Goal: Task Accomplishment & Management: Use online tool/utility

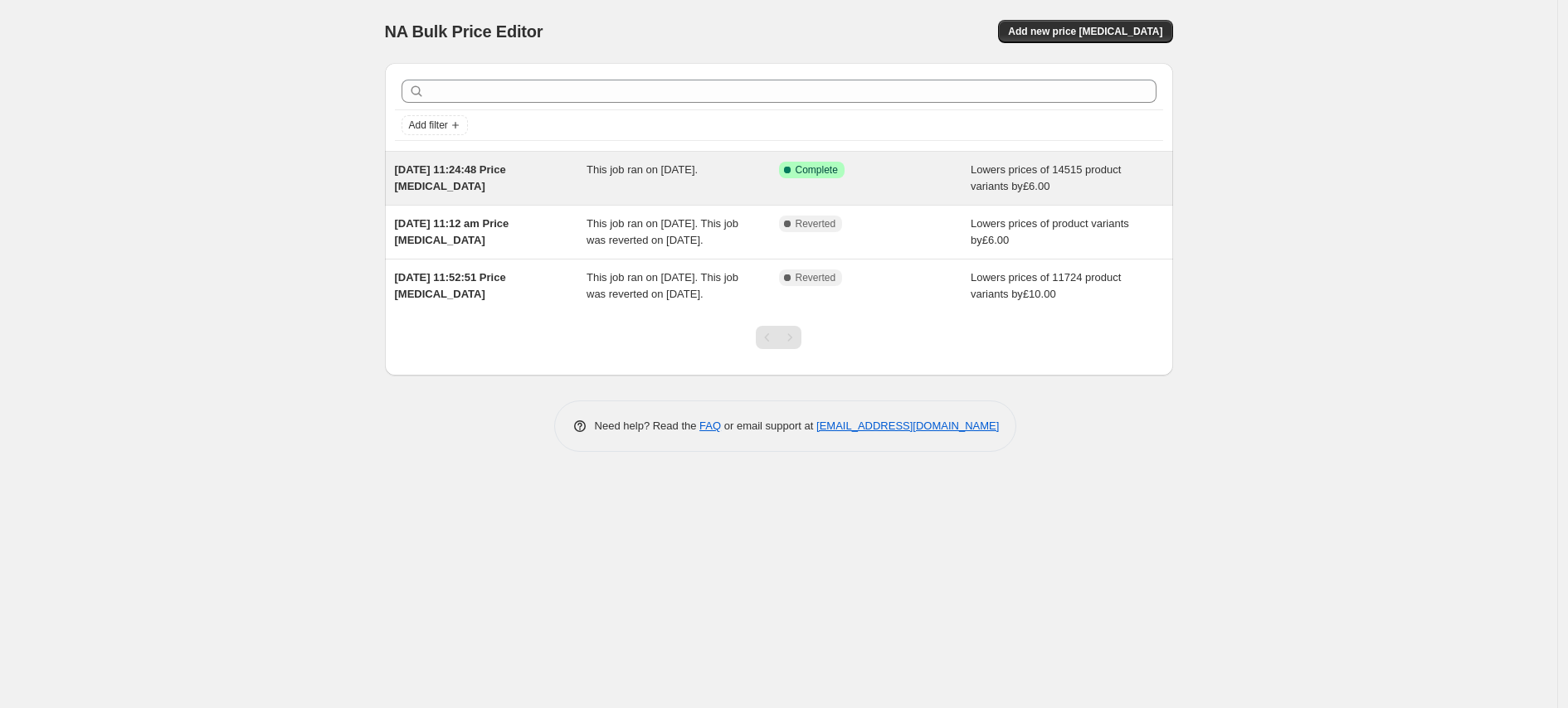
click at [613, 174] on span "This job ran on [DATE]." at bounding box center [642, 169] width 111 height 13
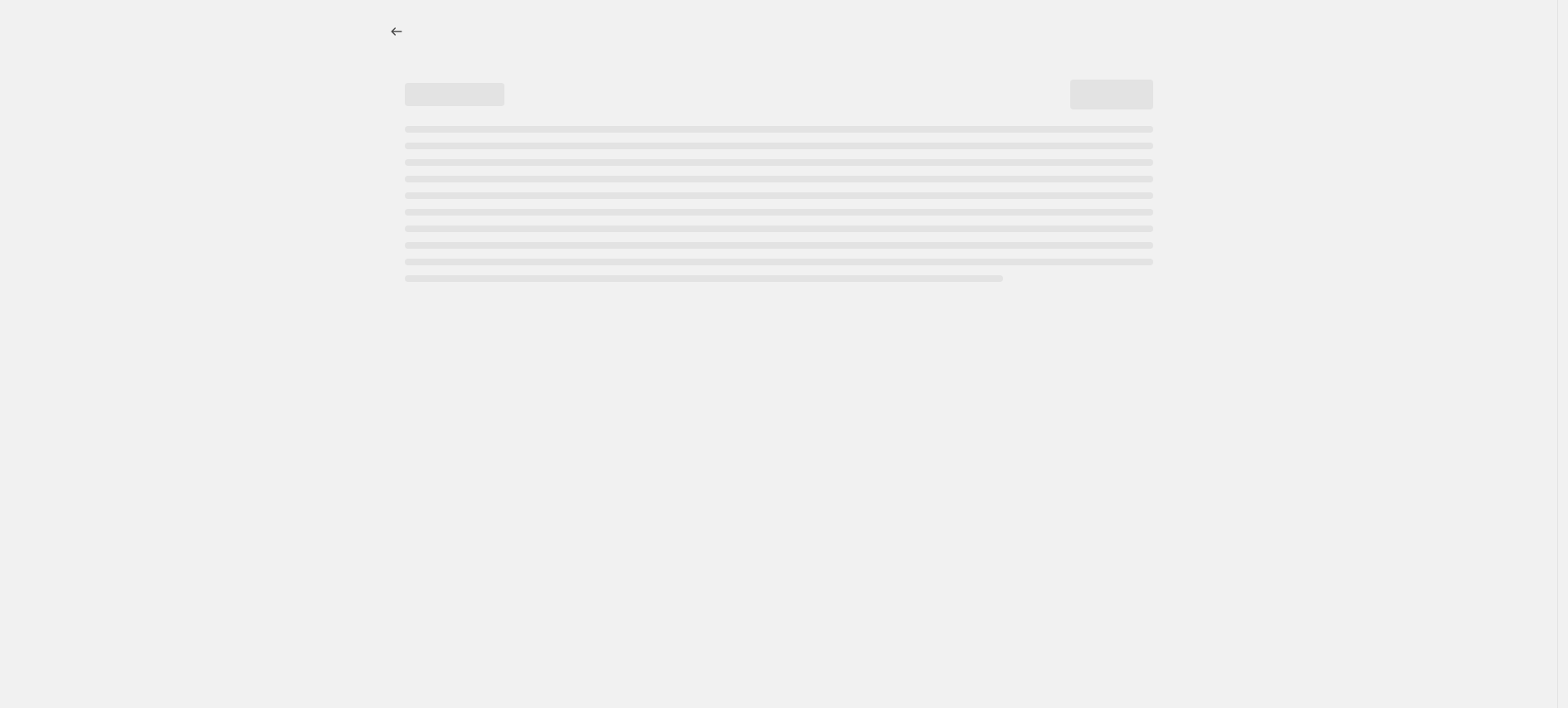
select select "by"
select select "percentage"
select select "product_status"
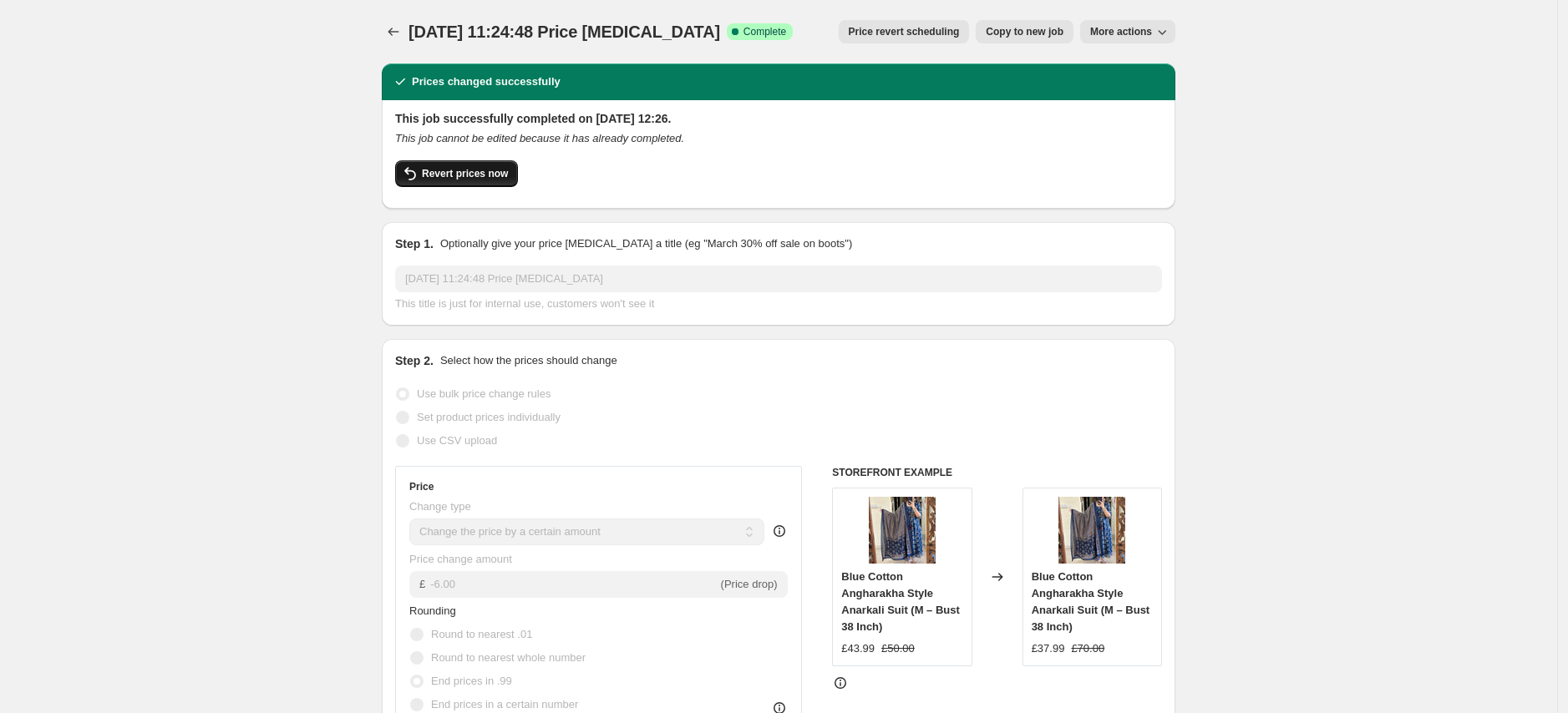
click at [479, 174] on span "Revert prices now" at bounding box center [464, 173] width 86 height 13
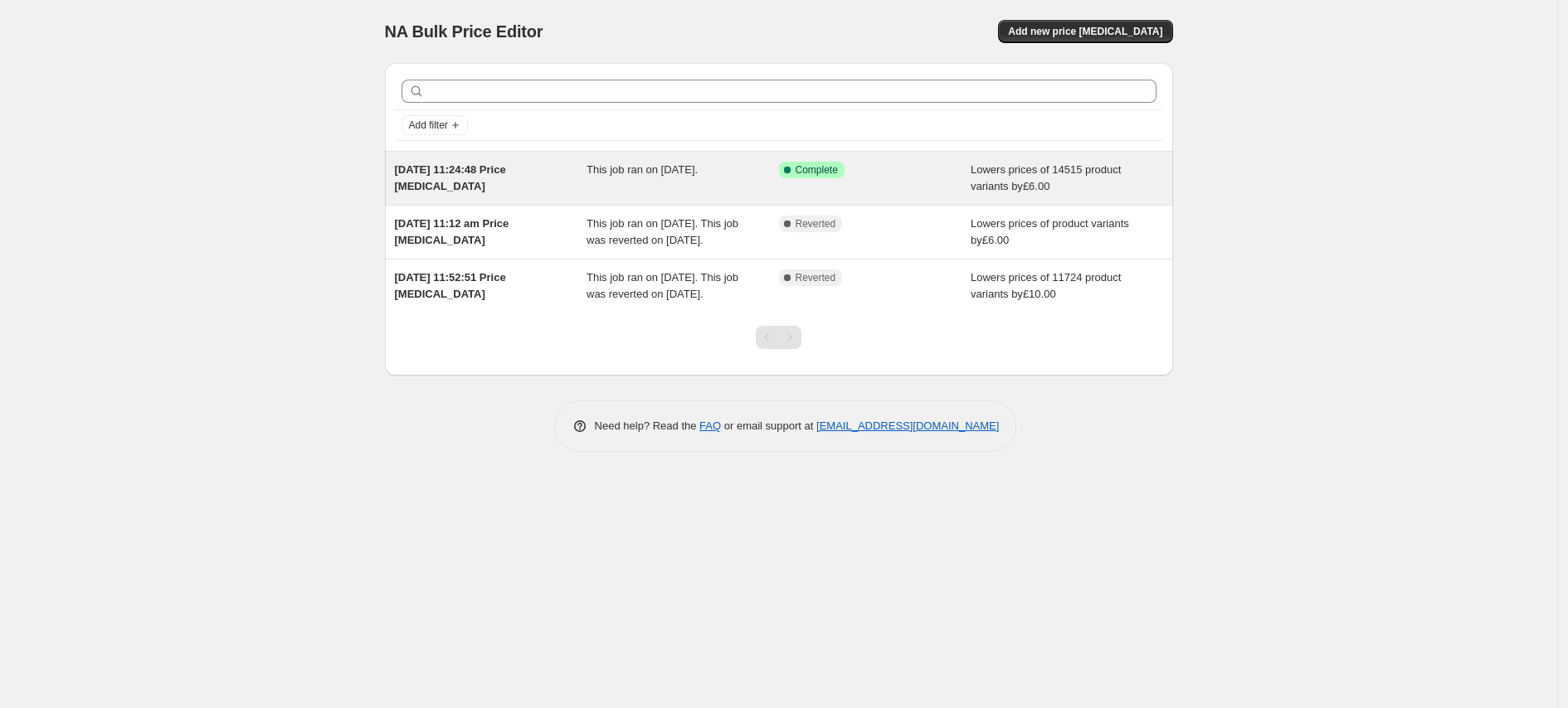
click at [613, 176] on span "This job ran on [DATE]." at bounding box center [642, 169] width 111 height 13
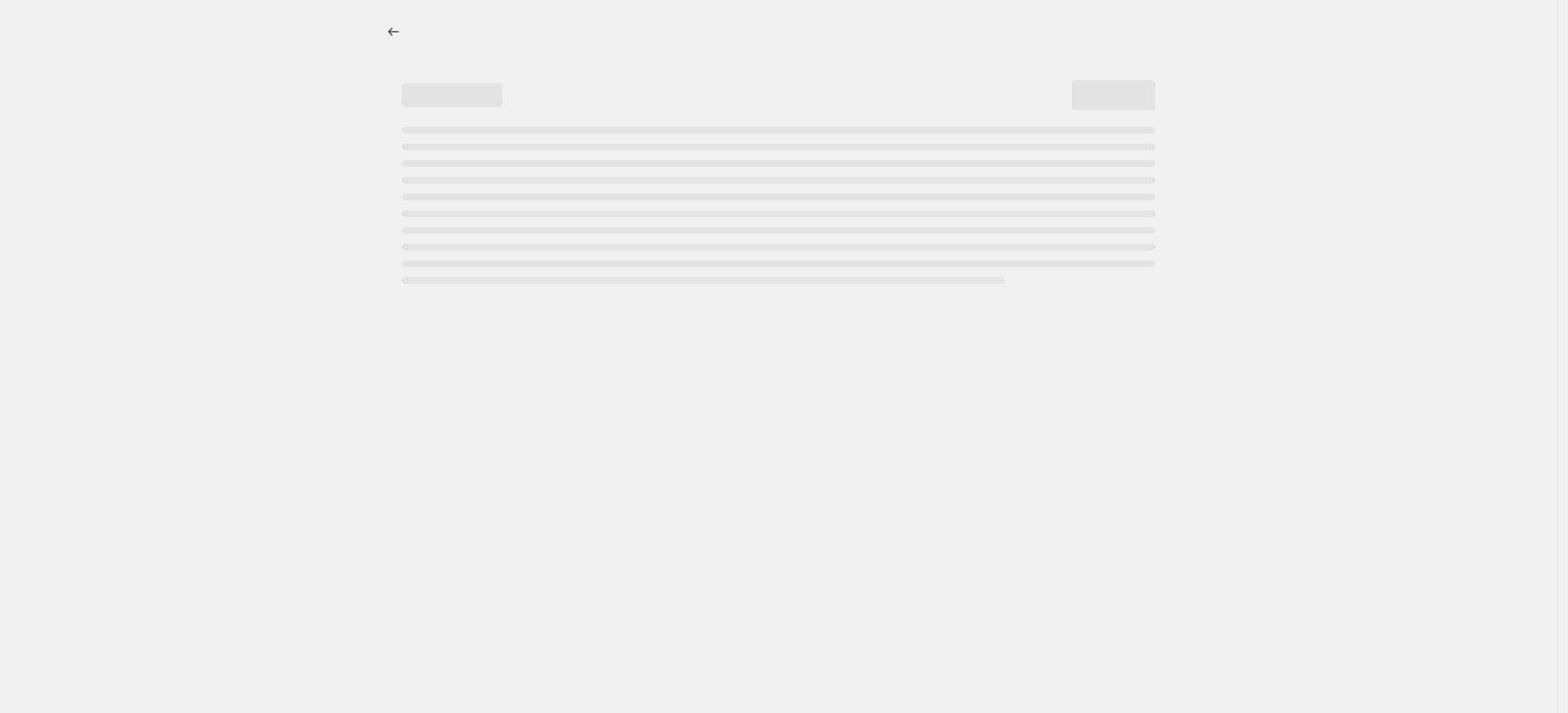
select select "by"
select select "percentage"
select select "product_status"
